Goal: Task Accomplishment & Management: Use online tool/utility

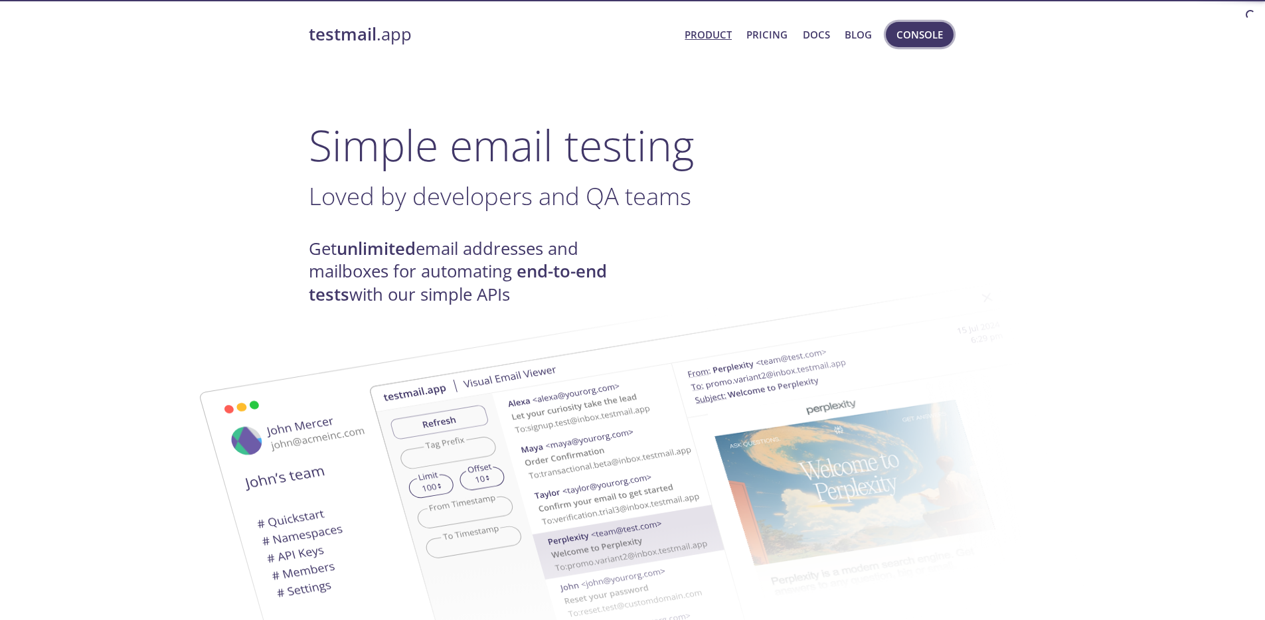
click at [918, 38] on span "Console" at bounding box center [919, 34] width 46 height 17
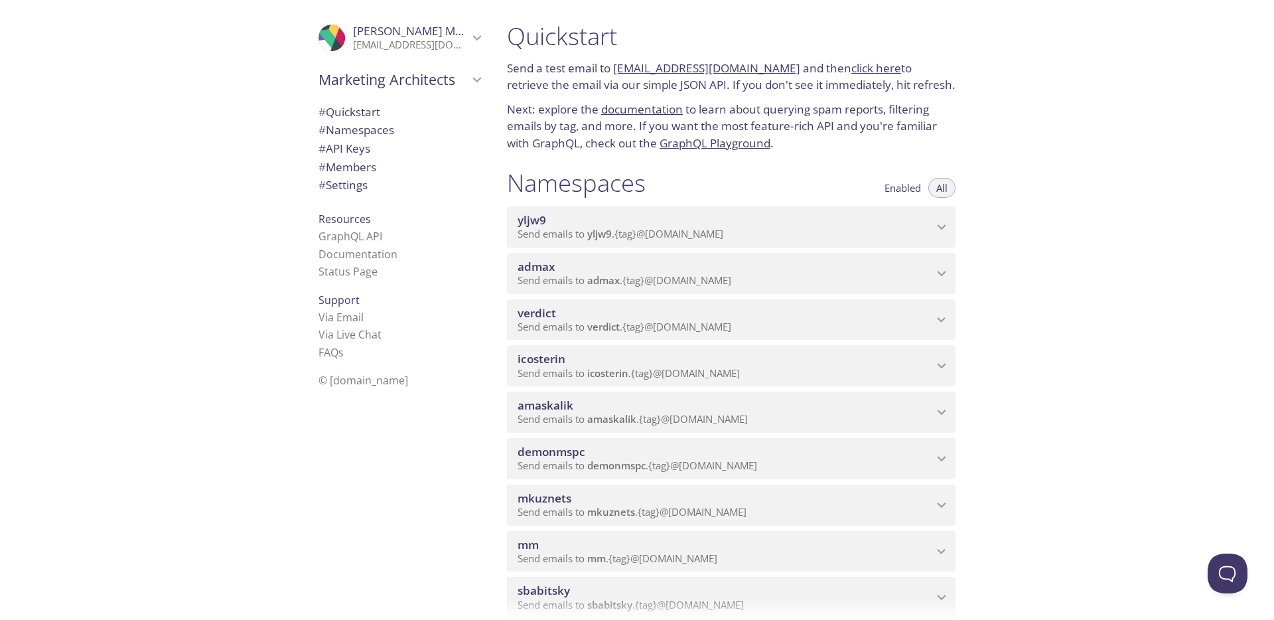
click at [551, 267] on span "admax" at bounding box center [536, 266] width 37 height 15
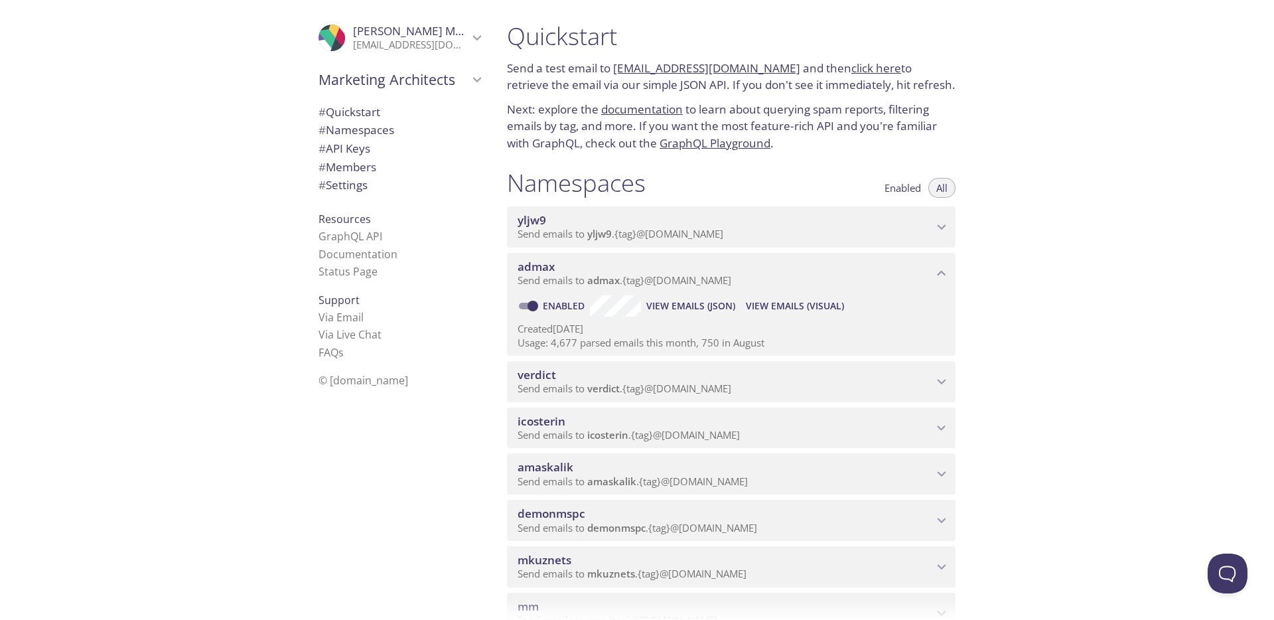
click at [820, 309] on span "View Emails (Visual)" at bounding box center [795, 306] width 98 height 16
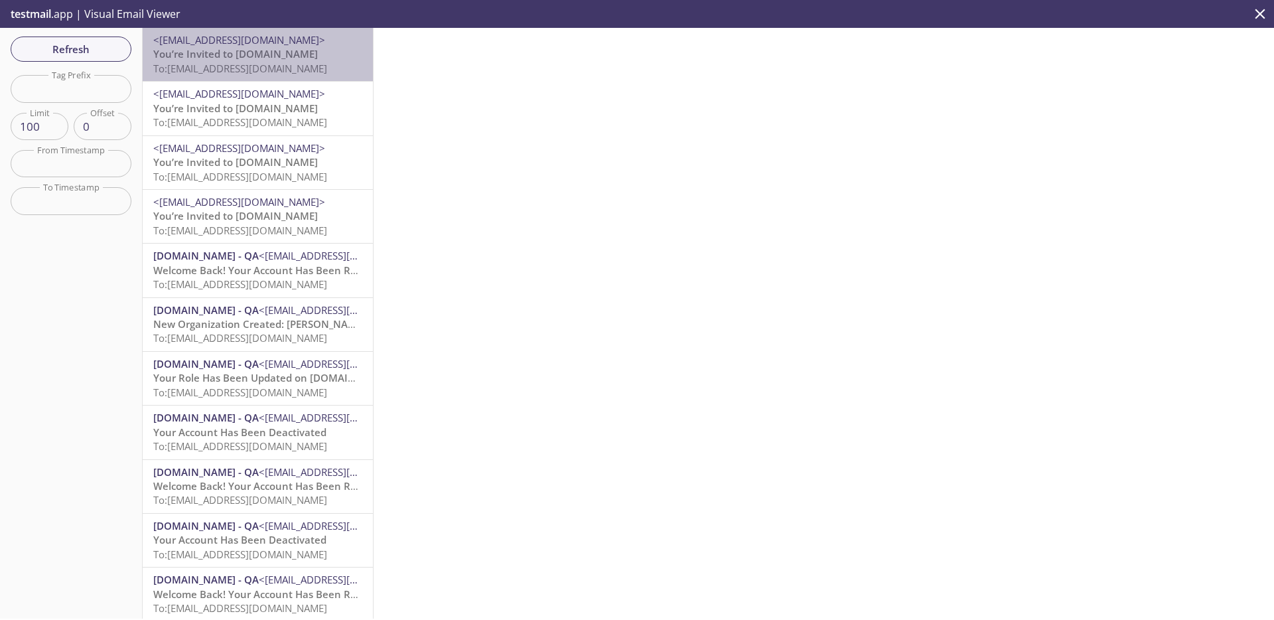
click at [289, 54] on p "You’re Invited to [DOMAIN_NAME] To: [EMAIL_ADDRESS][DOMAIN_NAME]" at bounding box center [257, 61] width 209 height 29
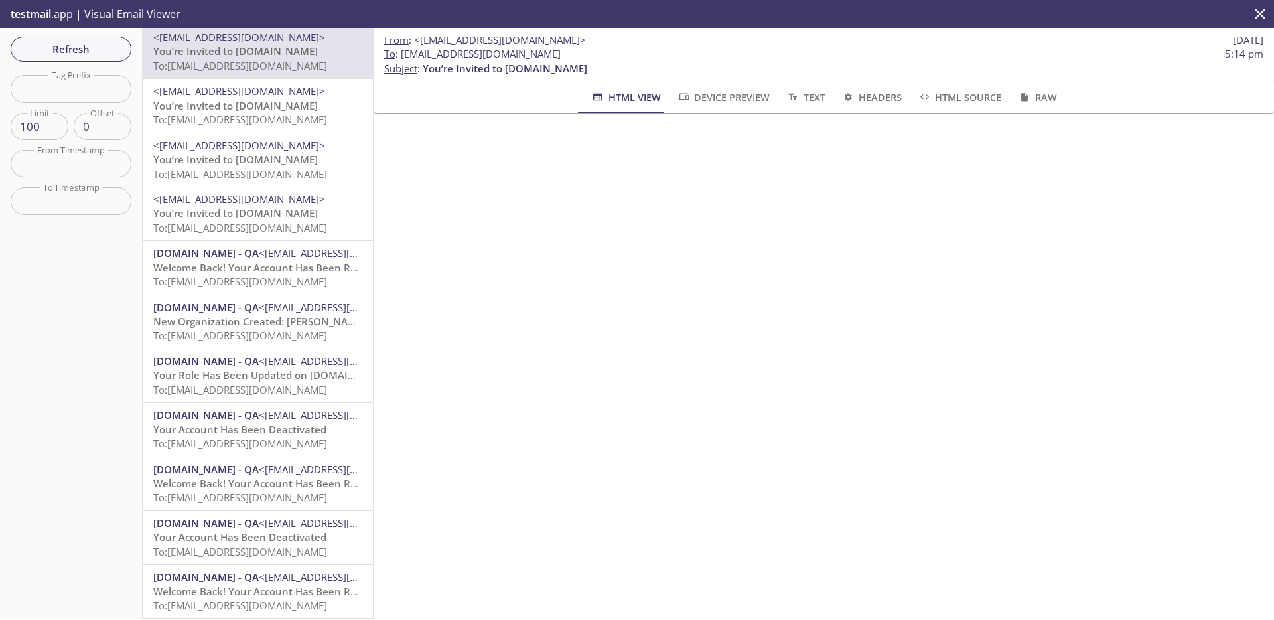
scroll to position [5, 0]
click at [278, 256] on span "<[EMAIL_ADDRESS][DOMAIN_NAME]>" at bounding box center [345, 250] width 172 height 13
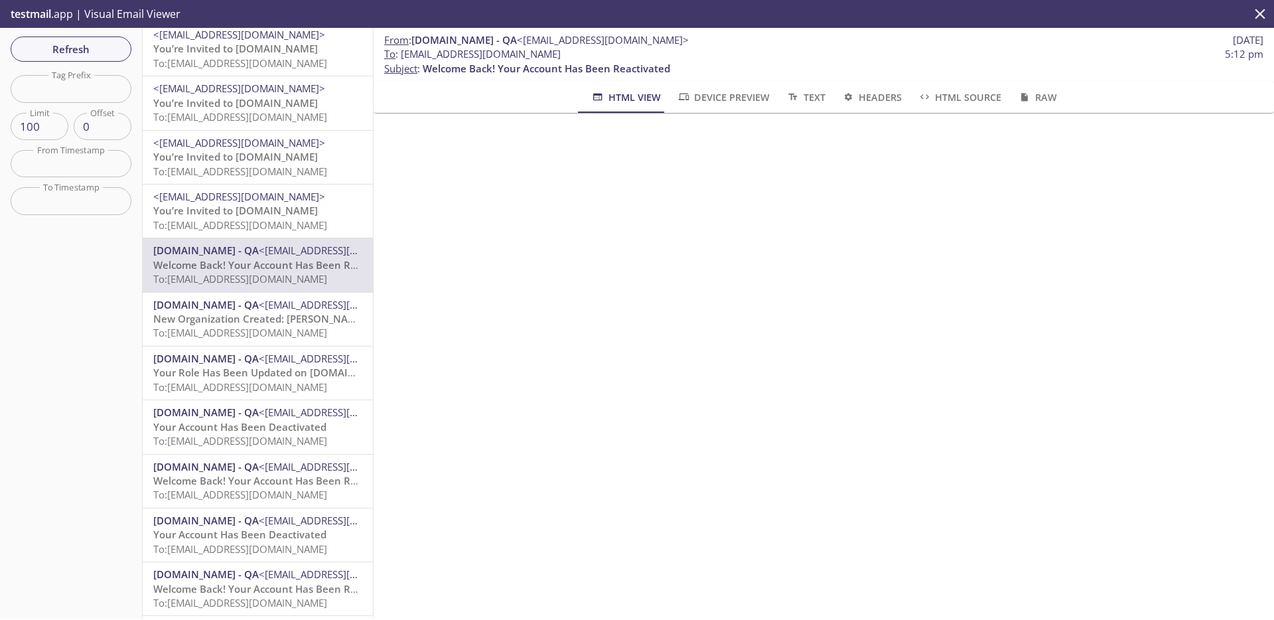
click at [294, 324] on span "New Organization Created: [PERSON_NAME] PLC 89" at bounding box center [277, 318] width 248 height 13
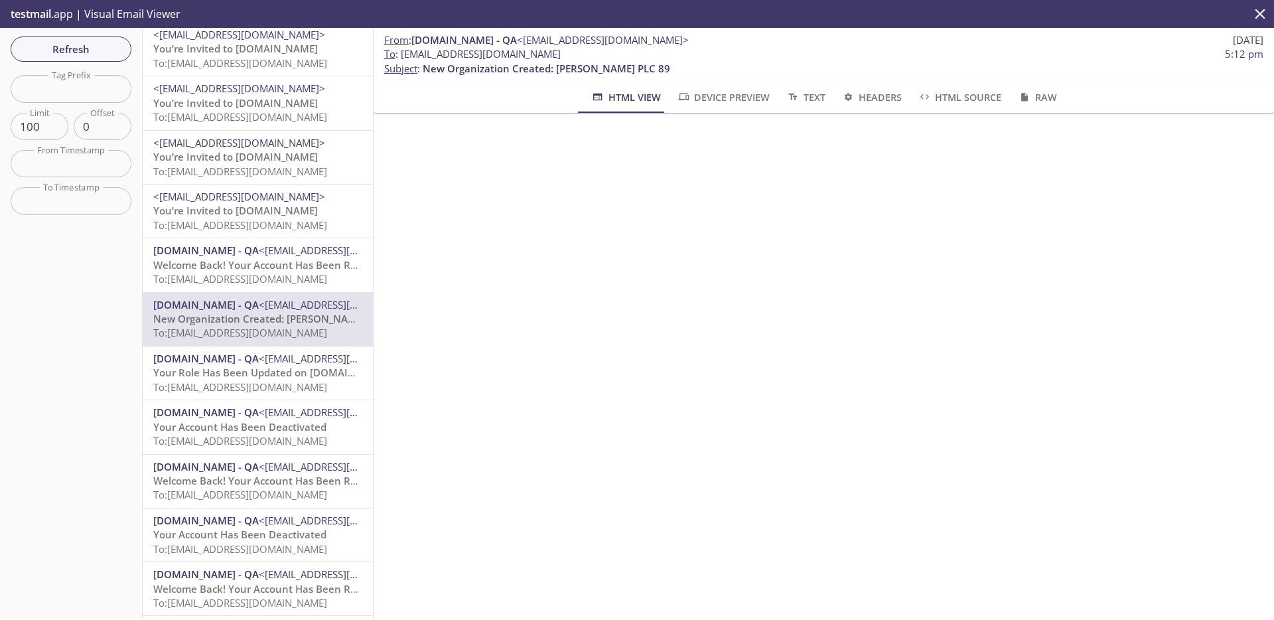
click at [272, 326] on span "To: [EMAIL_ADDRESS][DOMAIN_NAME]" at bounding box center [240, 332] width 174 height 13
drag, startPoint x: 645, startPoint y: 68, endPoint x: 512, endPoint y: 72, distance: 132.1
click at [512, 72] on p "To : [EMAIL_ADDRESS][DOMAIN_NAME] 5:12 pm Subject : New Organization Created: […" at bounding box center [824, 61] width 880 height 29
click at [492, 80] on div "From : [DOMAIN_NAME] - QA <[EMAIL_ADDRESS][DOMAIN_NAME]> [DATE] To : [EMAIL_ADD…" at bounding box center [824, 54] width 901 height 53
drag, startPoint x: 423, startPoint y: 70, endPoint x: 544, endPoint y: 72, distance: 120.8
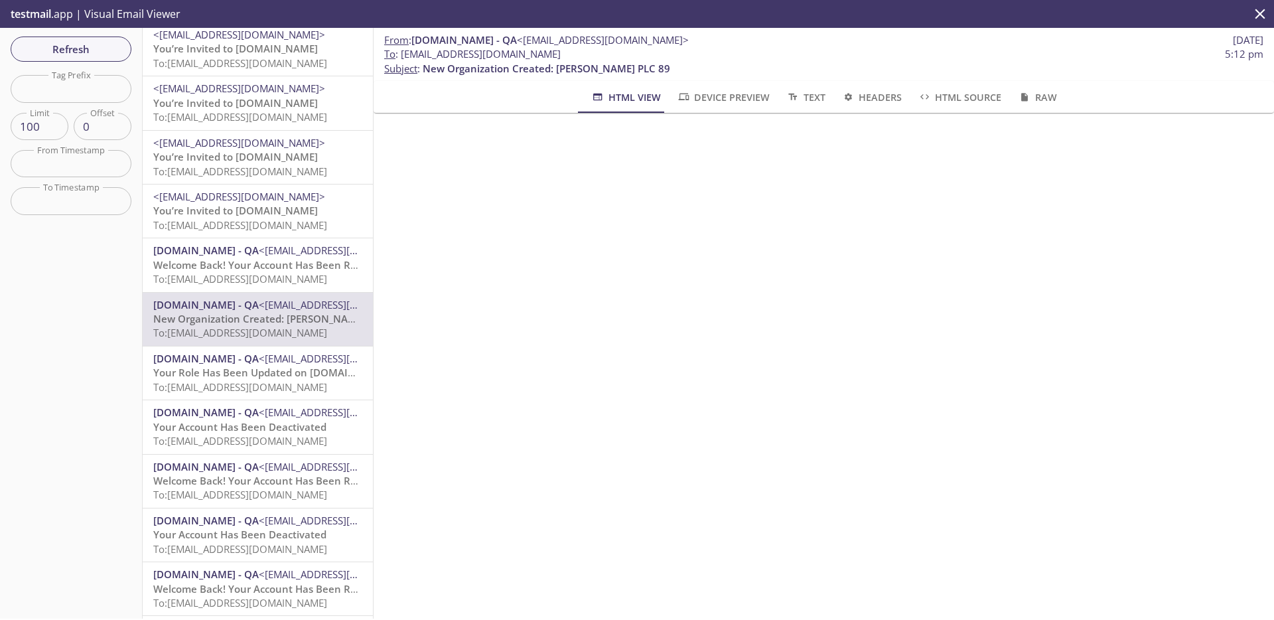
click at [544, 72] on p "To : [EMAIL_ADDRESS][DOMAIN_NAME] 5:12 pm Subject : New Organization Created: […" at bounding box center [824, 61] width 880 height 29
drag, startPoint x: 546, startPoint y: 69, endPoint x: 425, endPoint y: 68, distance: 120.8
click at [425, 68] on span "New Organization Created: [PERSON_NAME] PLC 89" at bounding box center [547, 68] width 248 height 13
copy span "New Organization Created"
click at [65, 84] on input "text" at bounding box center [71, 88] width 121 height 27
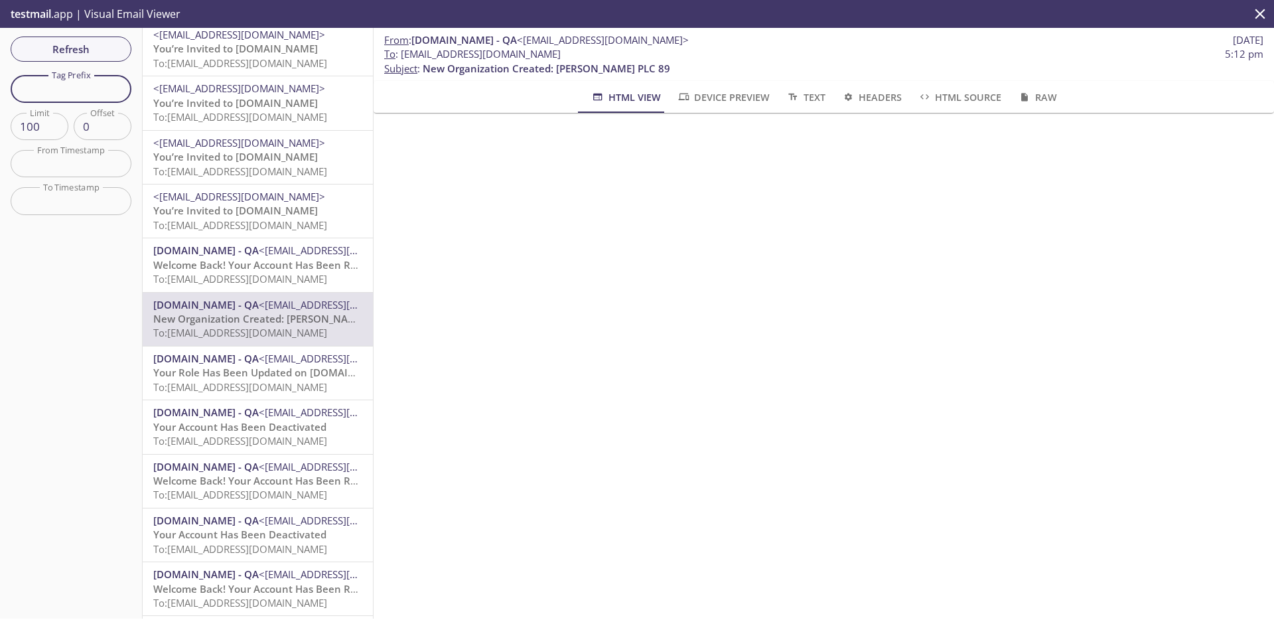
paste input "New Organization Created"
type input "New Organization Created"
